Goal: Check status: Check status

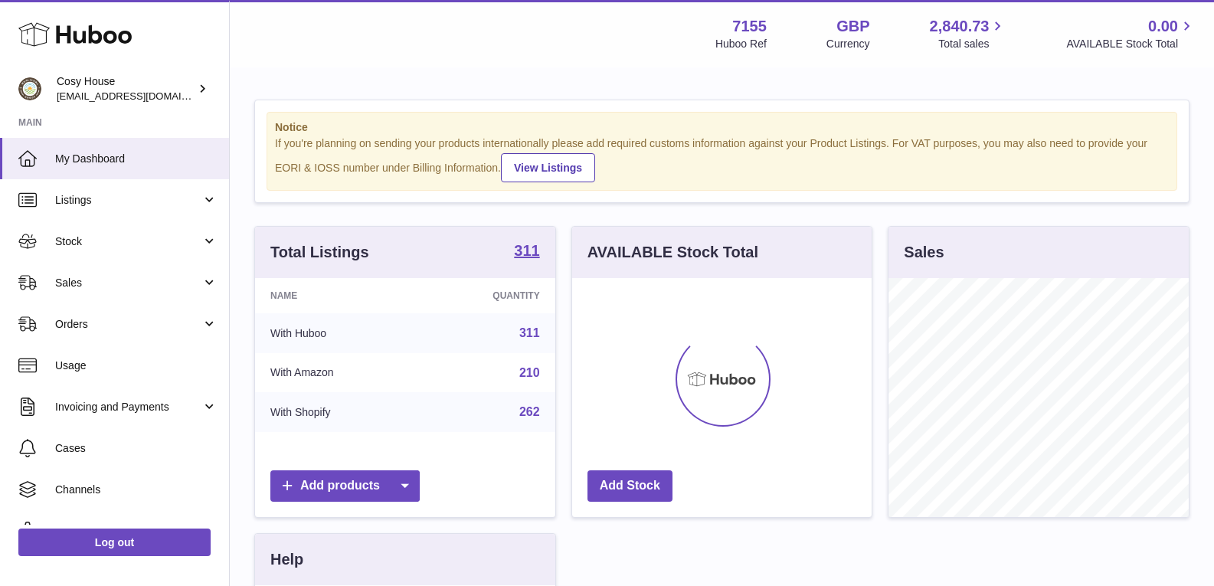
scroll to position [239, 299]
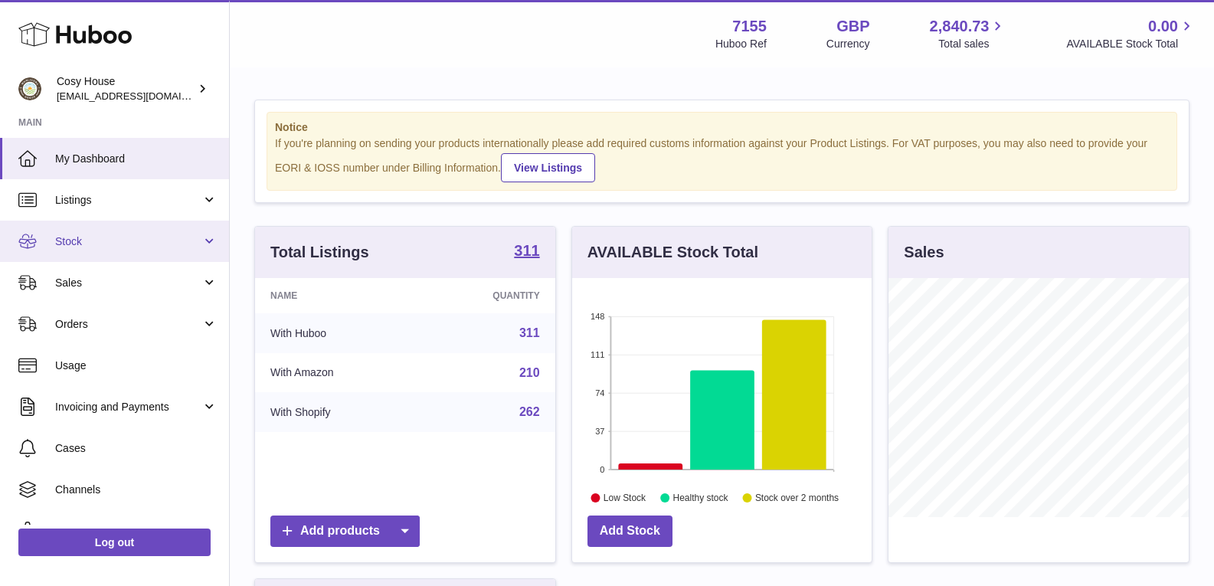
click at [205, 244] on link "Stock" at bounding box center [114, 241] width 229 height 41
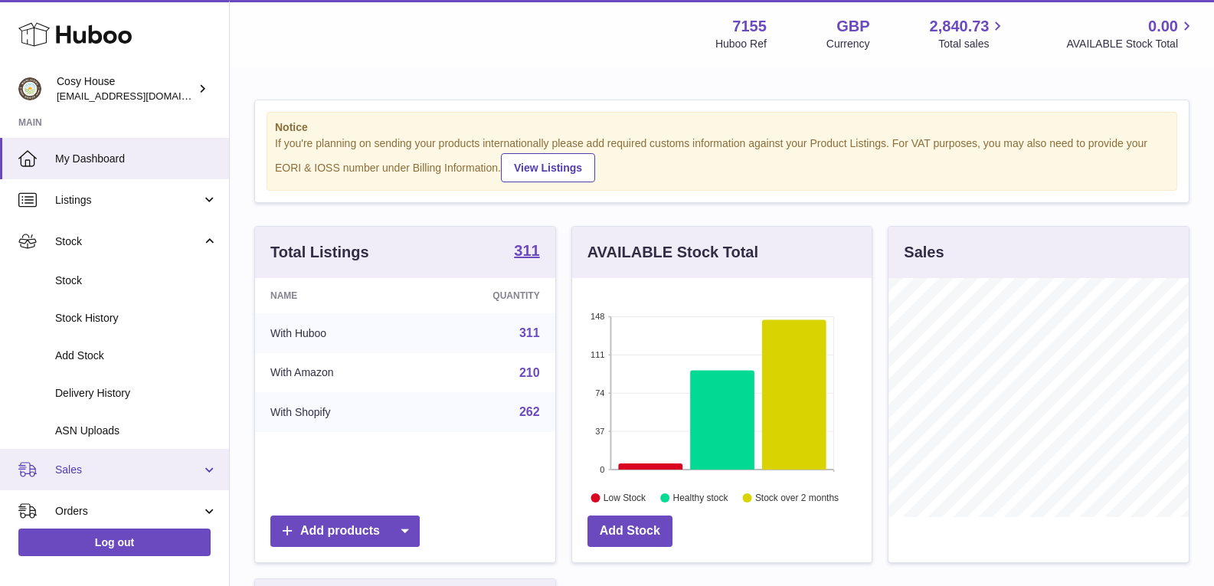
click at [204, 468] on link "Sales" at bounding box center [114, 469] width 229 height 41
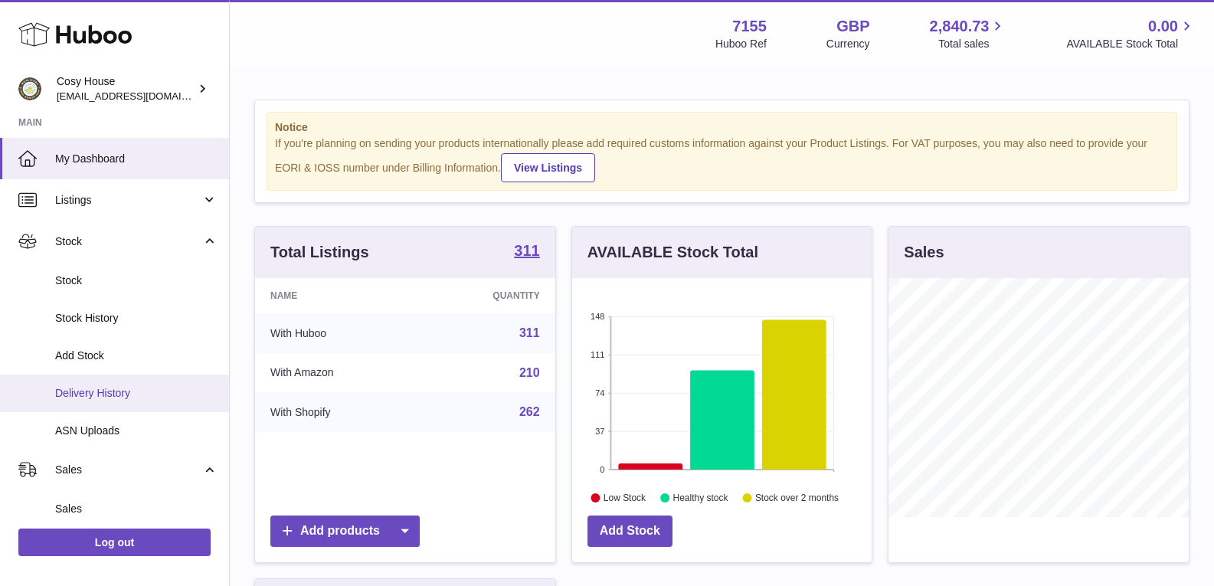
scroll to position [230, 0]
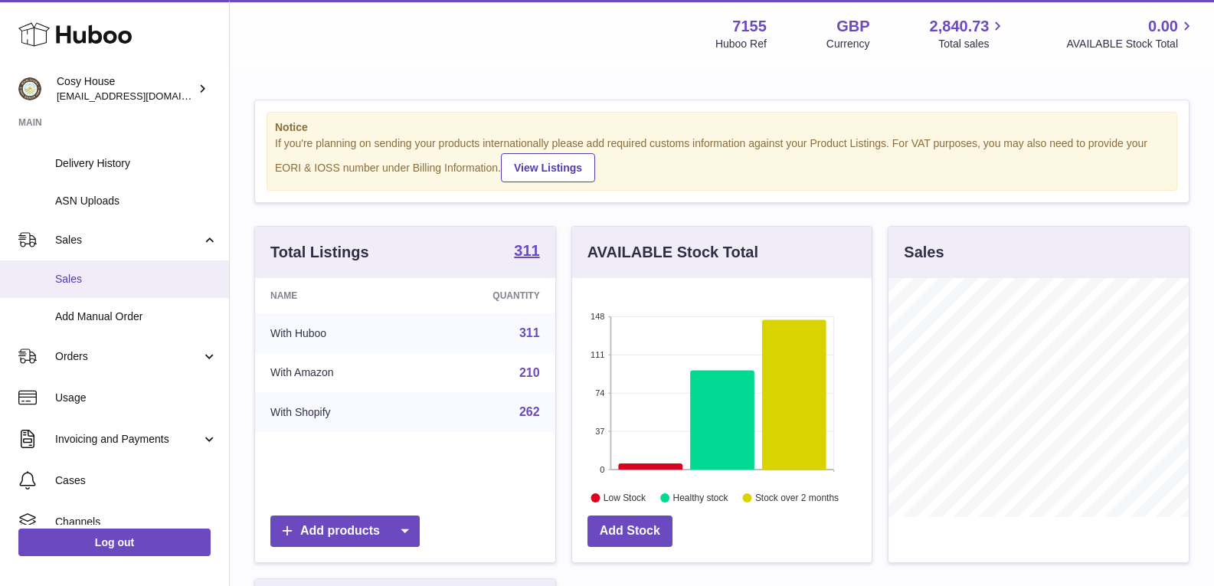
drag, startPoint x: 92, startPoint y: 273, endPoint x: 145, endPoint y: 276, distance: 53.0
click at [93, 273] on span "Sales" at bounding box center [136, 279] width 162 height 15
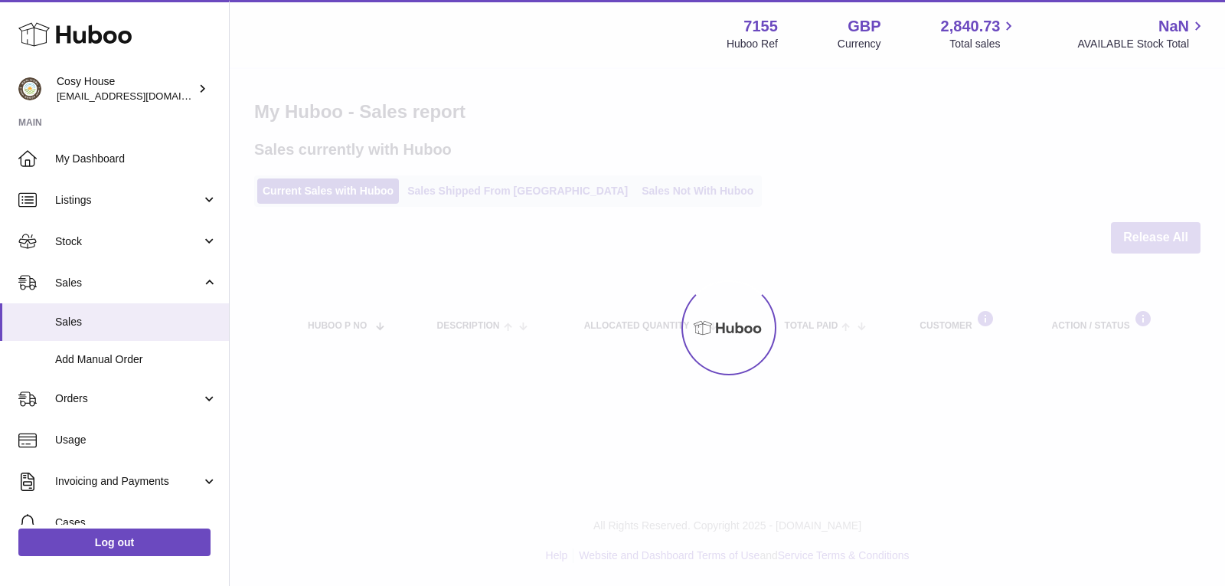
click at [485, 181] on div at bounding box center [728, 327] width 996 height 517
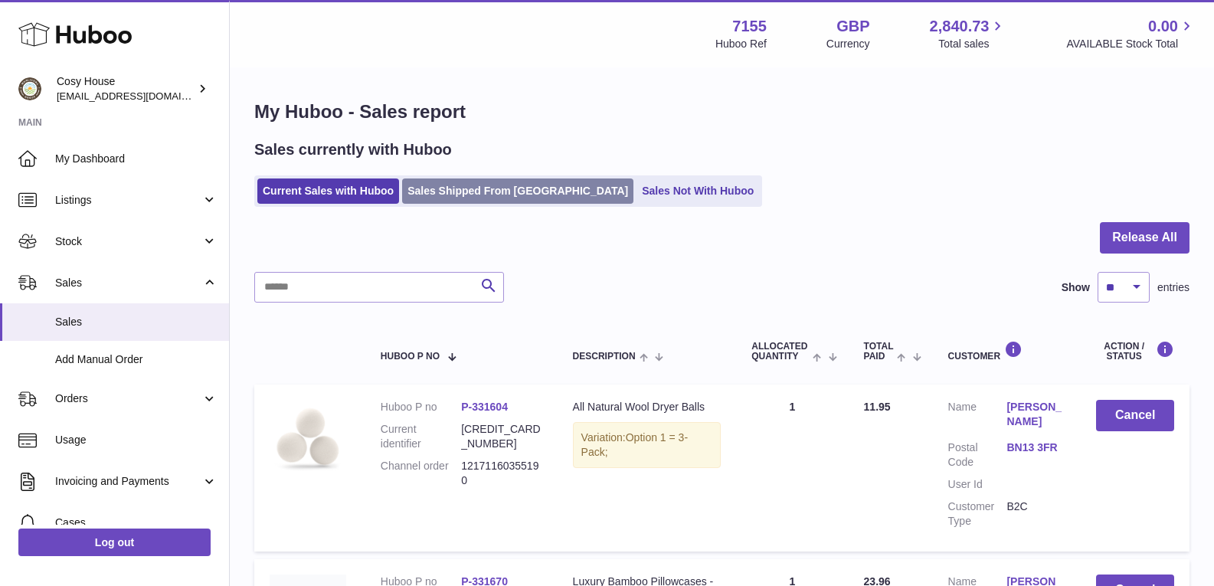
click at [463, 201] on link "Sales Shipped From [GEOGRAPHIC_DATA]" at bounding box center [517, 190] width 231 height 25
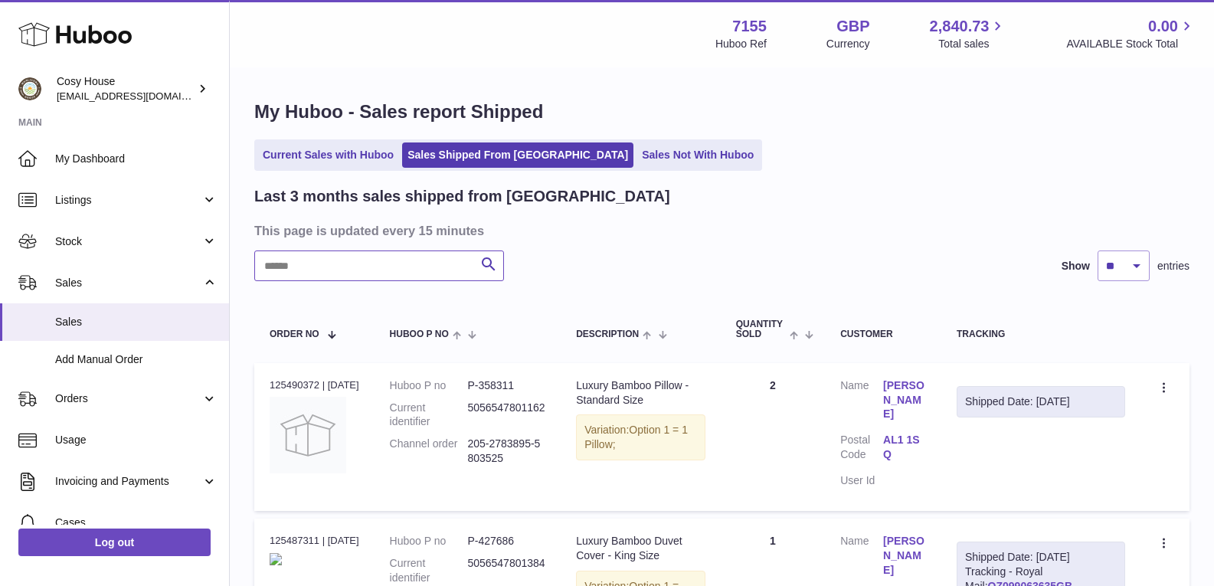
click at [348, 266] on input "text" at bounding box center [379, 265] width 250 height 31
paste input "**********"
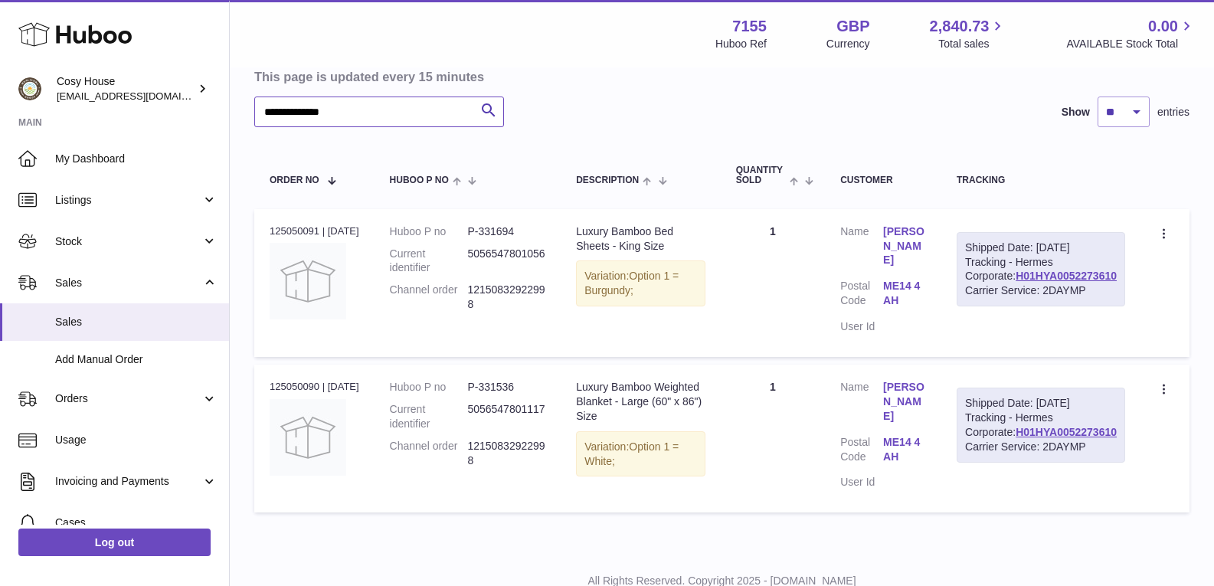
scroll to position [153, 0]
type input "**********"
click at [1077, 283] on link "H01HYA0052273610" at bounding box center [1065, 276] width 101 height 12
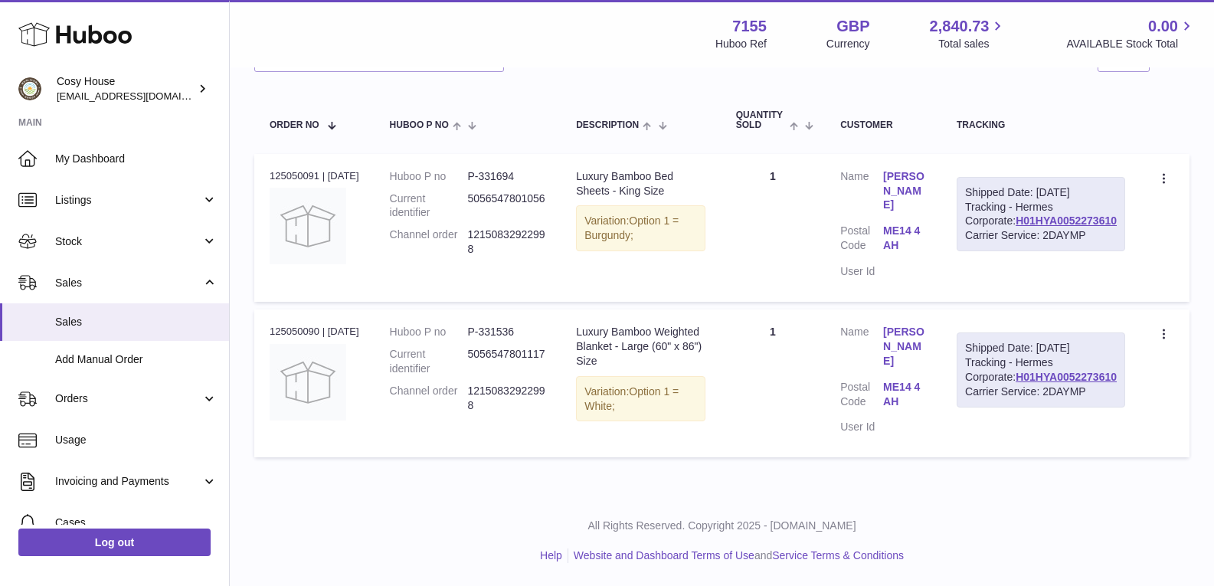
scroll to position [165, 0]
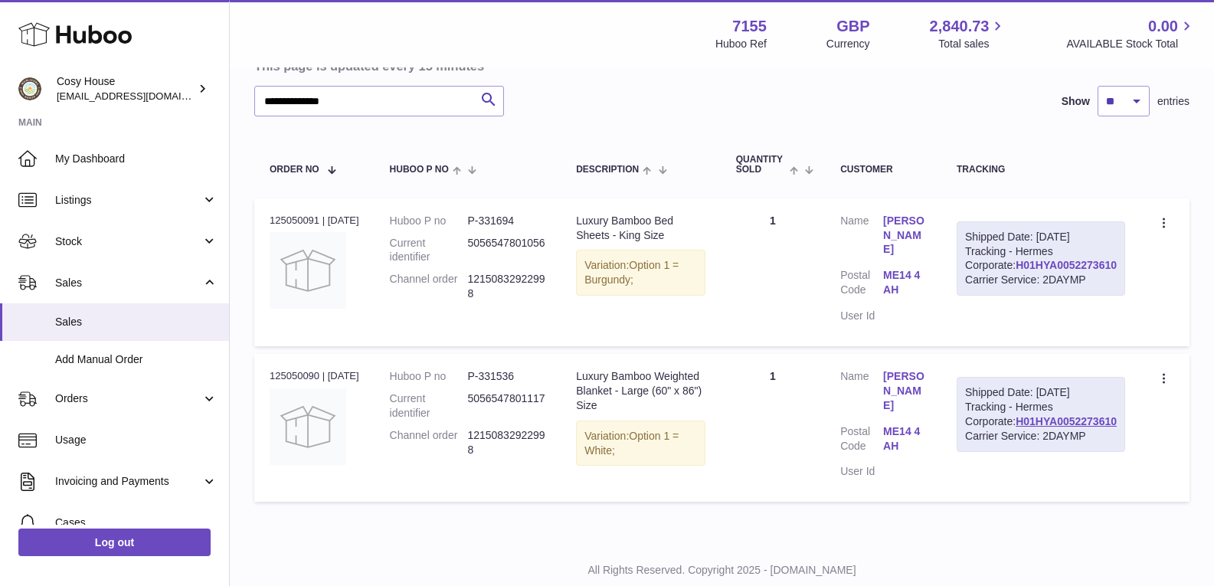
click at [1071, 271] on link "H01HYA0052273610" at bounding box center [1065, 265] width 101 height 12
